Goal: Check status: Check status

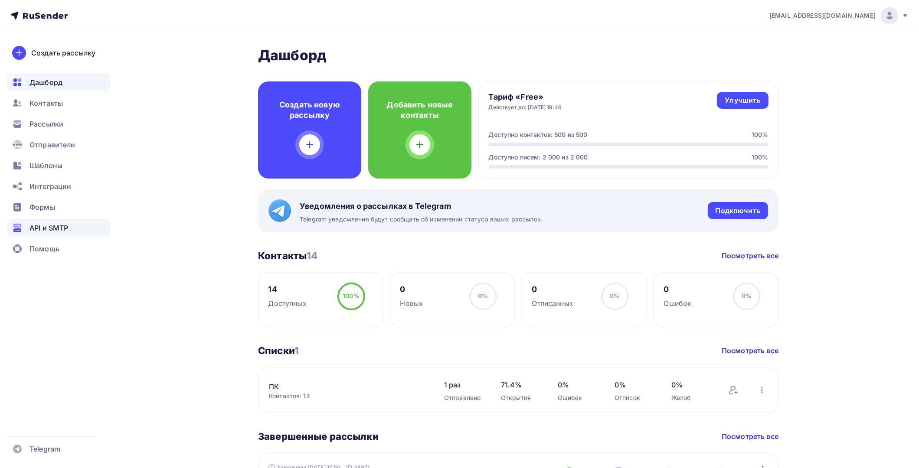
click at [61, 228] on span "API и SMTP" at bounding box center [48, 228] width 39 height 10
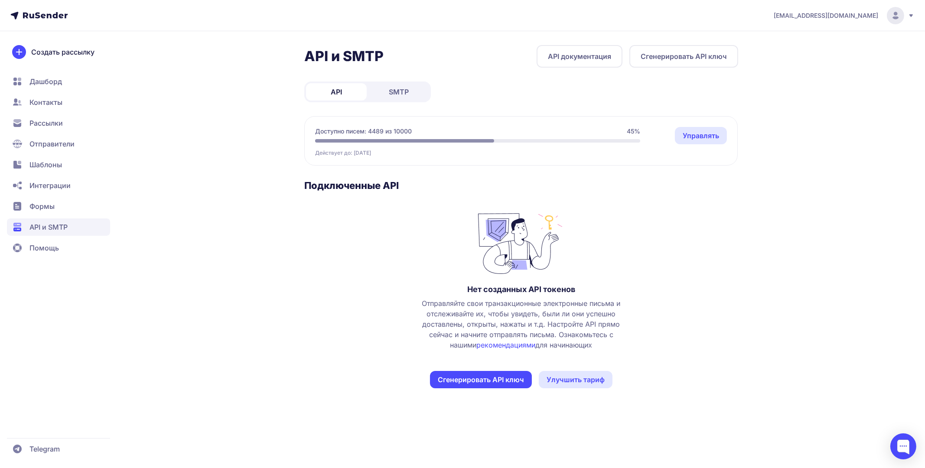
click at [403, 91] on span "SMTP" at bounding box center [399, 92] width 20 height 10
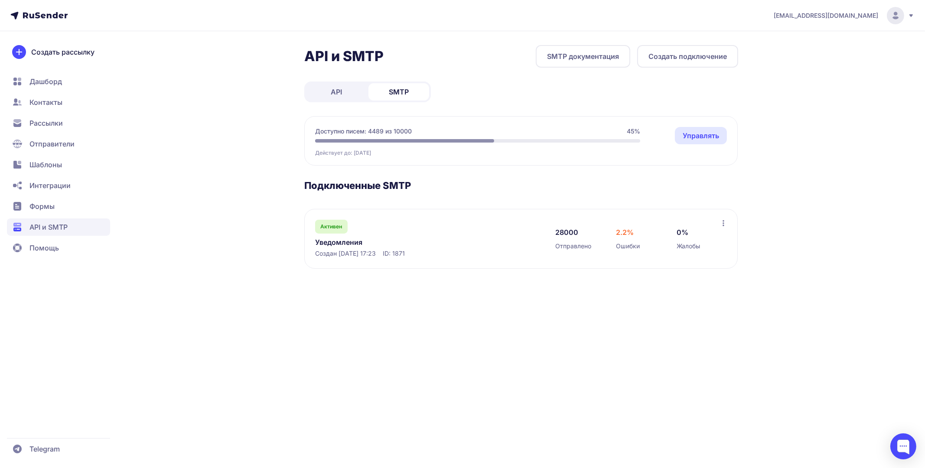
click at [346, 240] on link "Уведомления" at bounding box center [404, 242] width 178 height 10
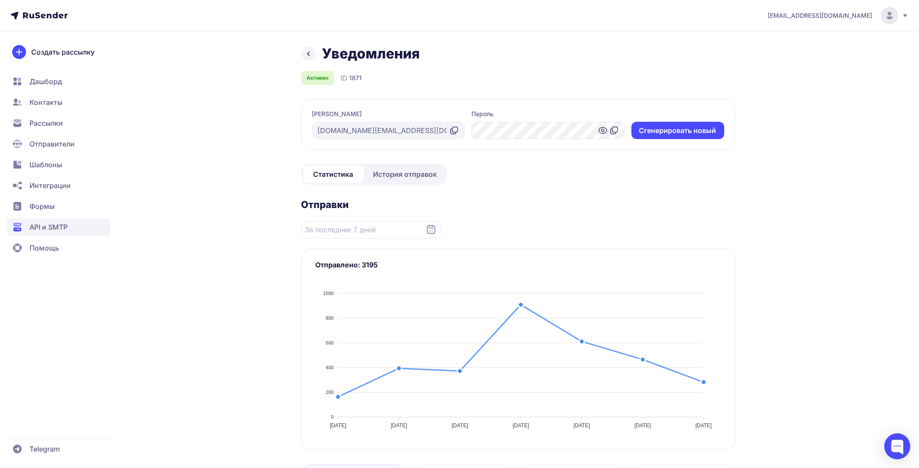
click at [395, 176] on span "История отправок" at bounding box center [405, 174] width 64 height 10
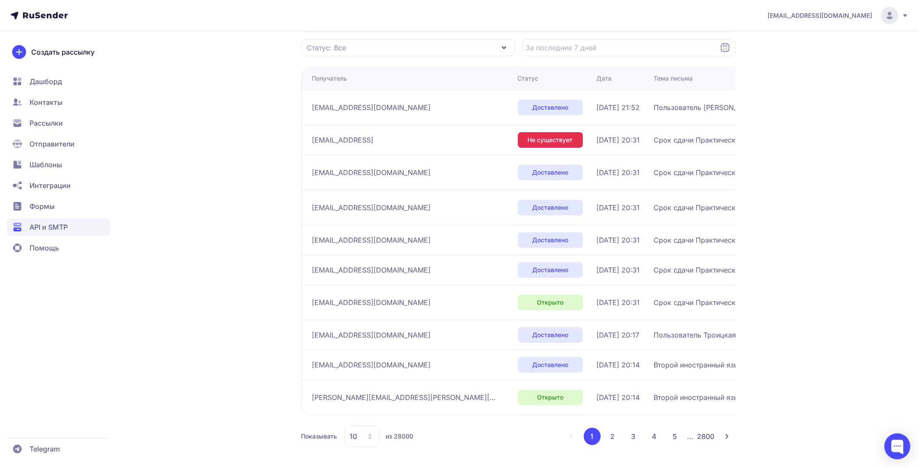
scroll to position [133, 0]
click at [617, 434] on button "2" at bounding box center [612, 436] width 17 height 17
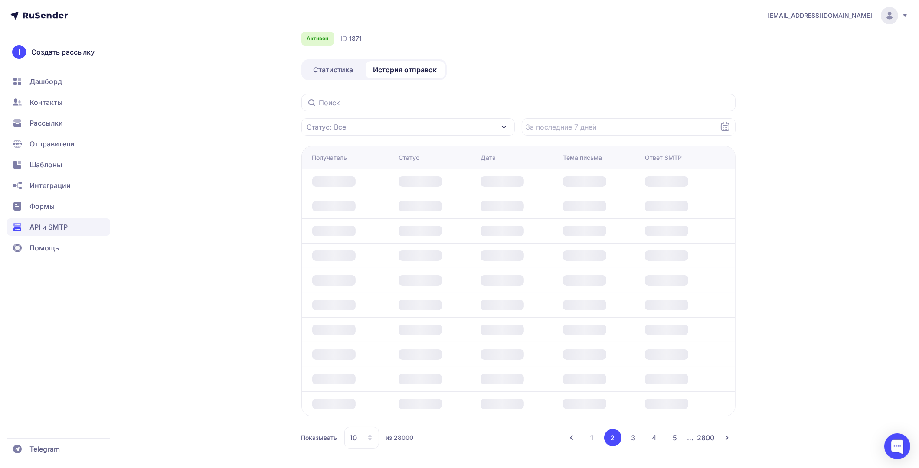
scroll to position [112, 0]
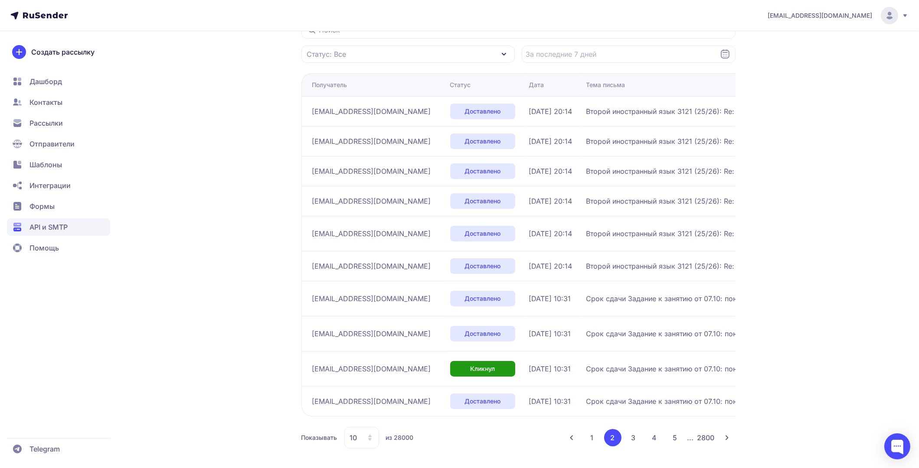
click at [632, 434] on button "3" at bounding box center [633, 437] width 17 height 17
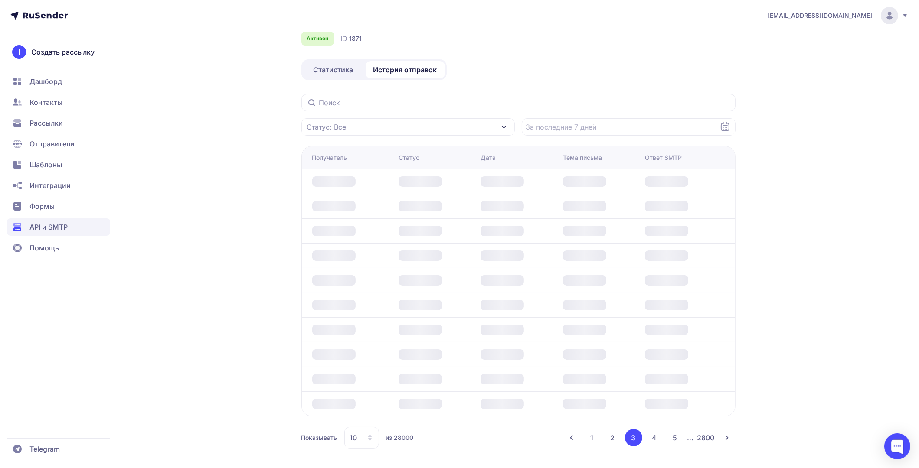
scroll to position [112, 0]
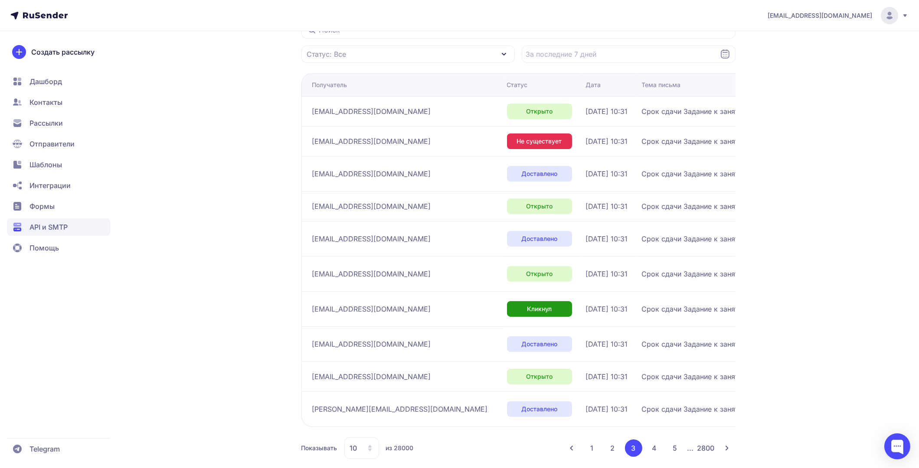
click at [652, 443] on button "4" at bounding box center [654, 448] width 17 height 17
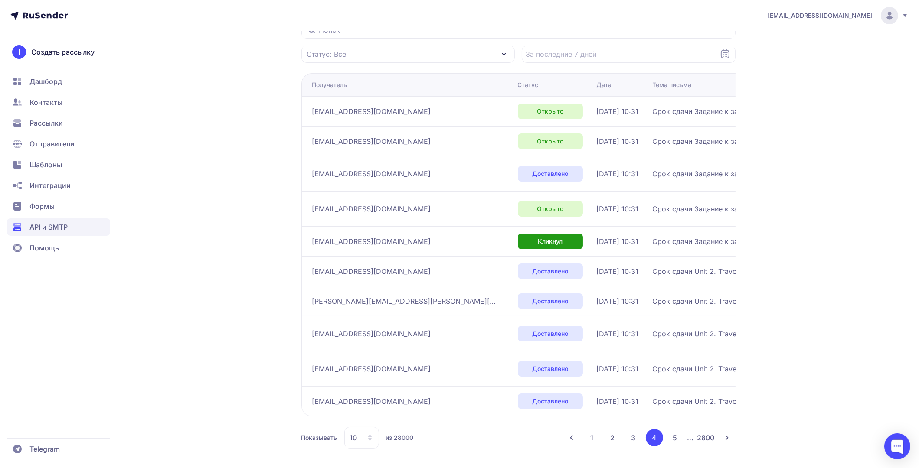
click at [596, 437] on button "1" at bounding box center [592, 437] width 17 height 17
